Goal: Find specific page/section: Find specific page/section

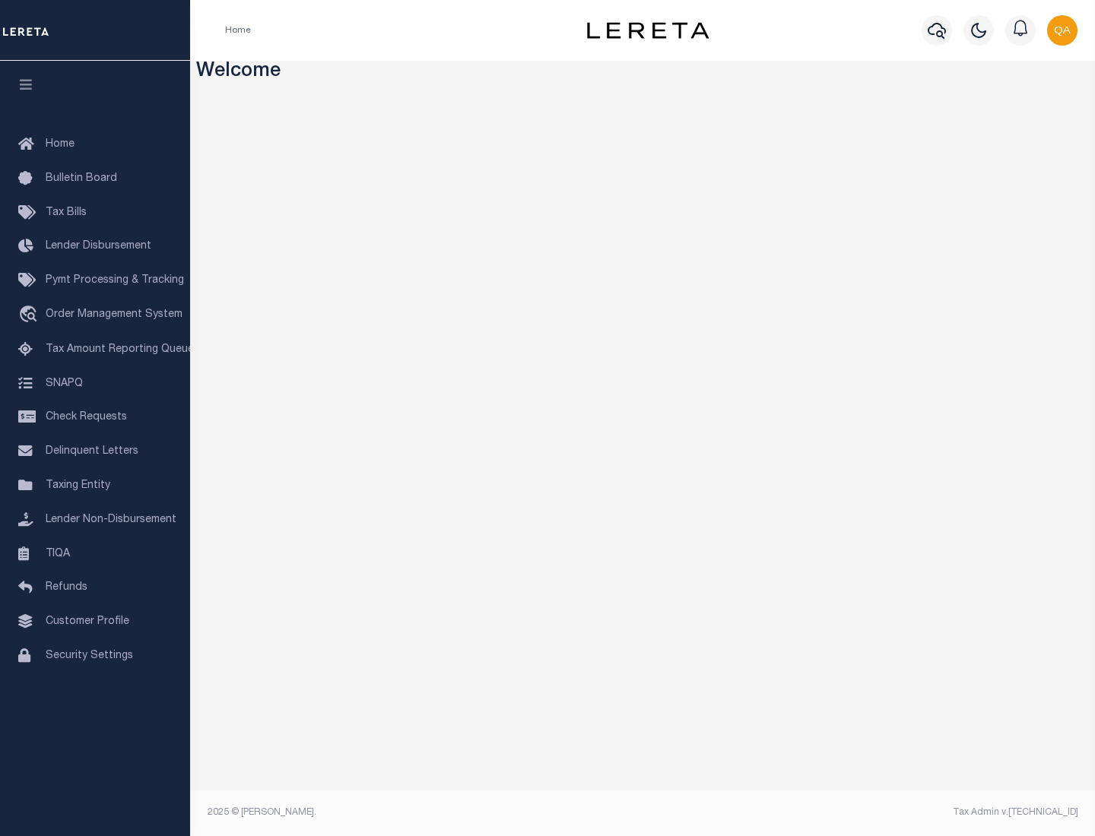
click at [95, 553] on link "TIQA" at bounding box center [95, 555] width 190 height 34
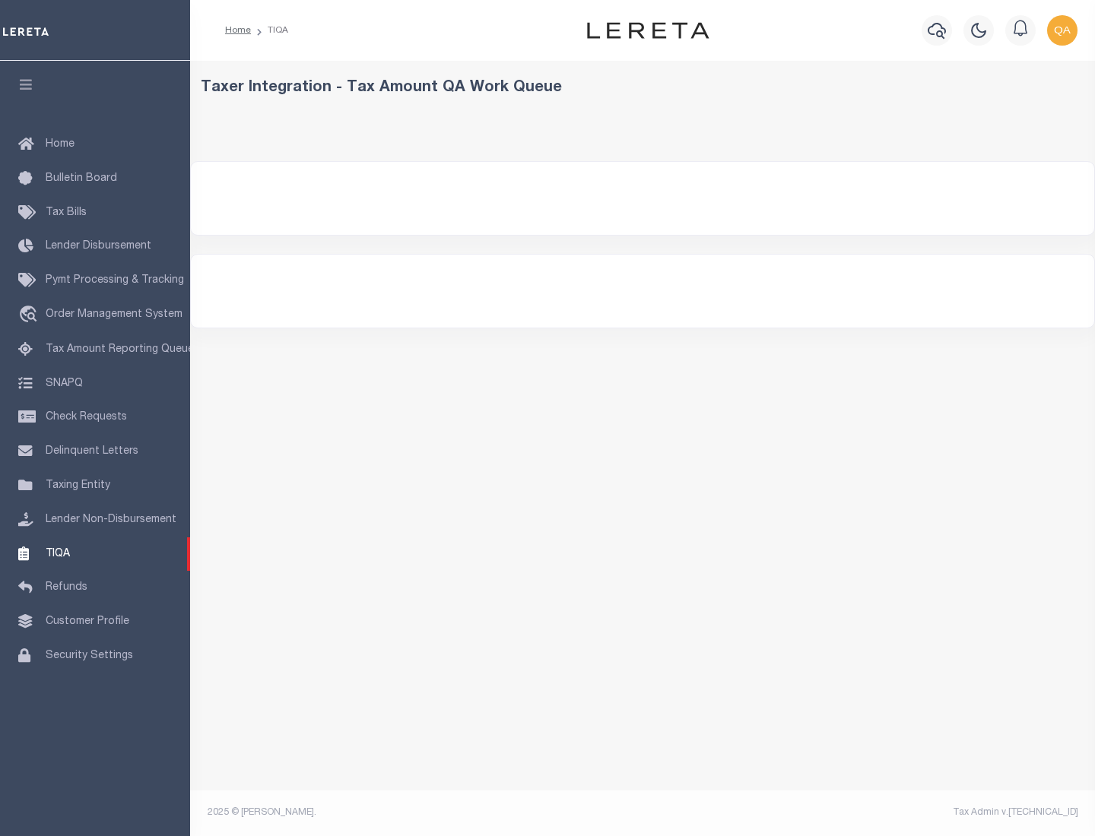
select select "200"
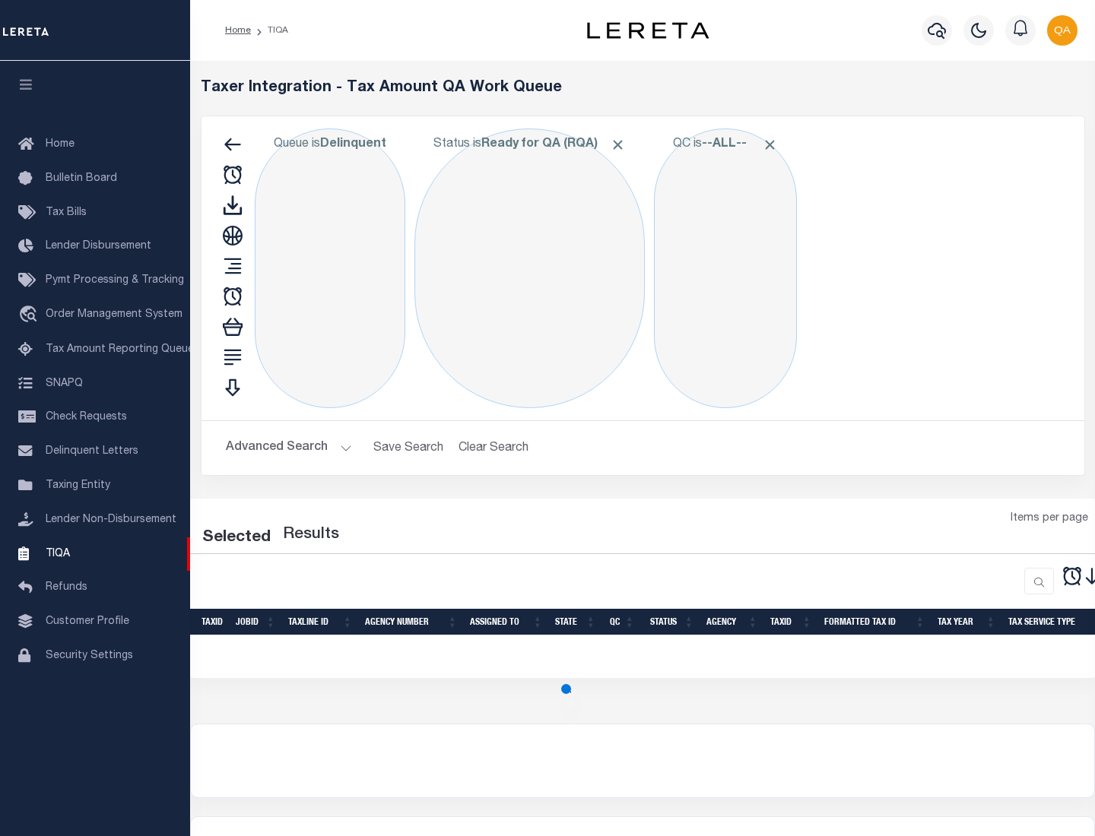
select select "200"
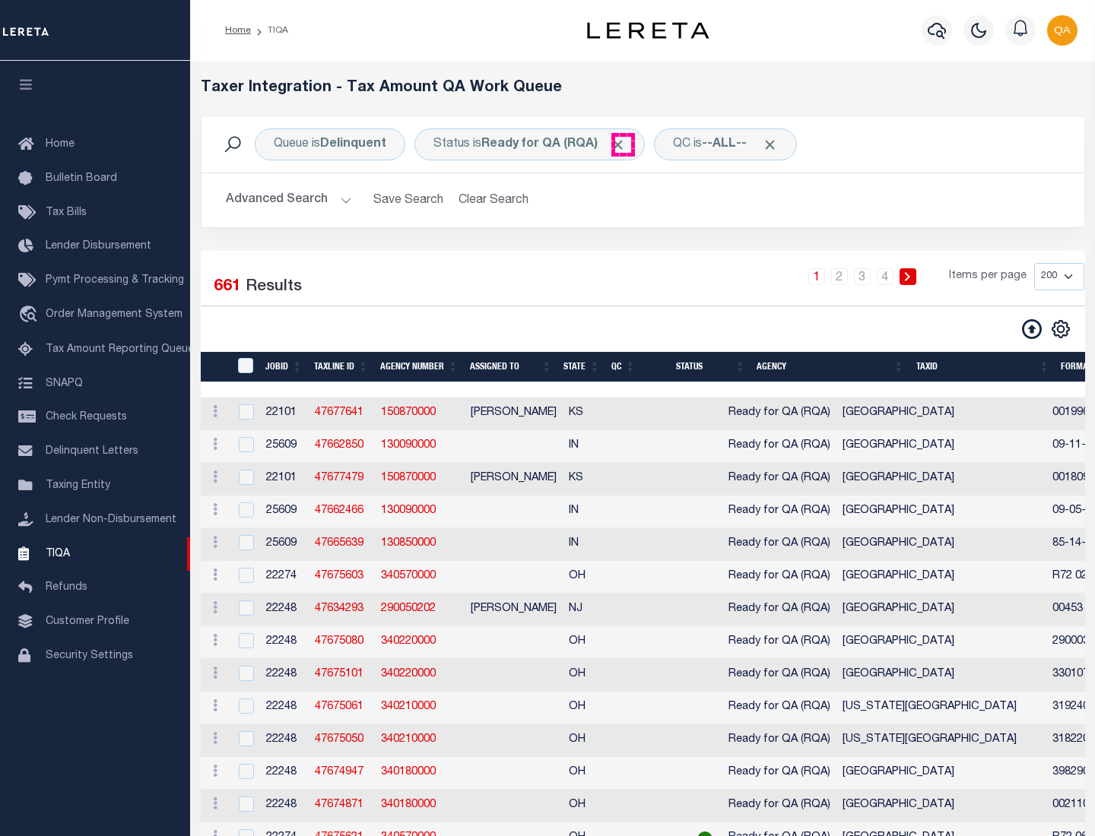
click at [623, 144] on span "Click to Remove" at bounding box center [618, 145] width 16 height 16
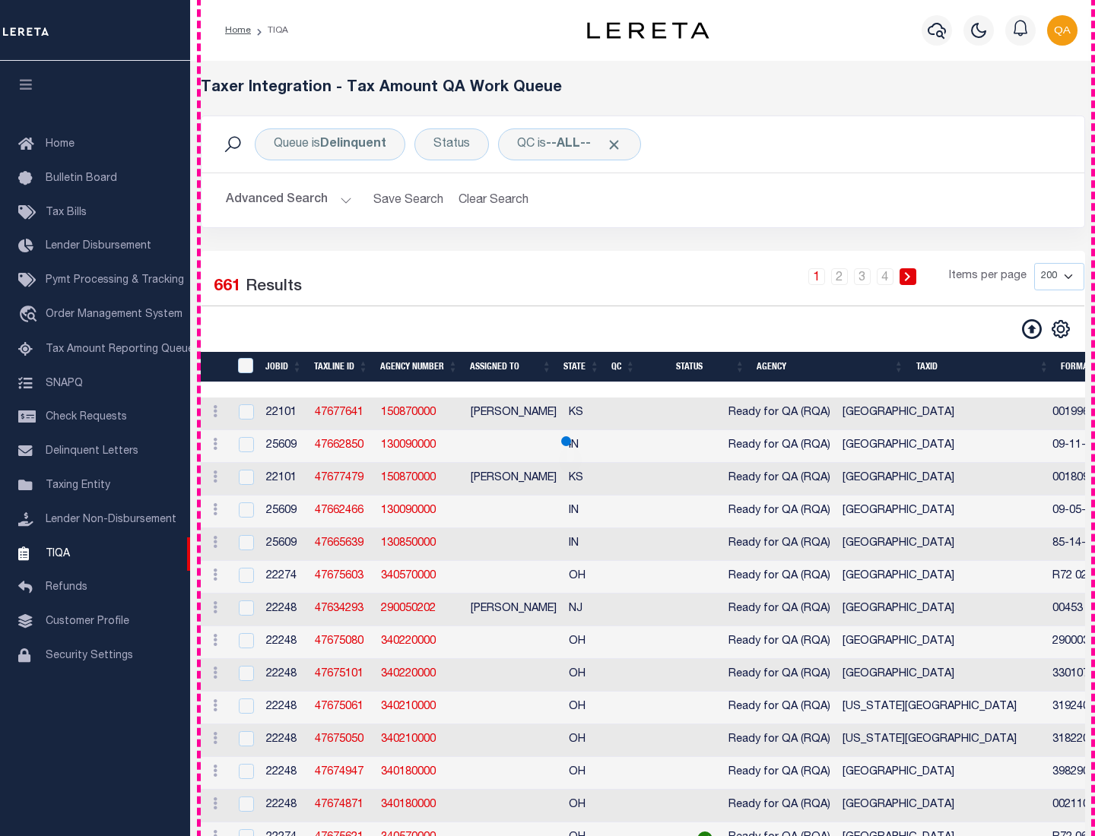
scroll to position [3249, 0]
